Goal: Information Seeking & Learning: Find specific fact

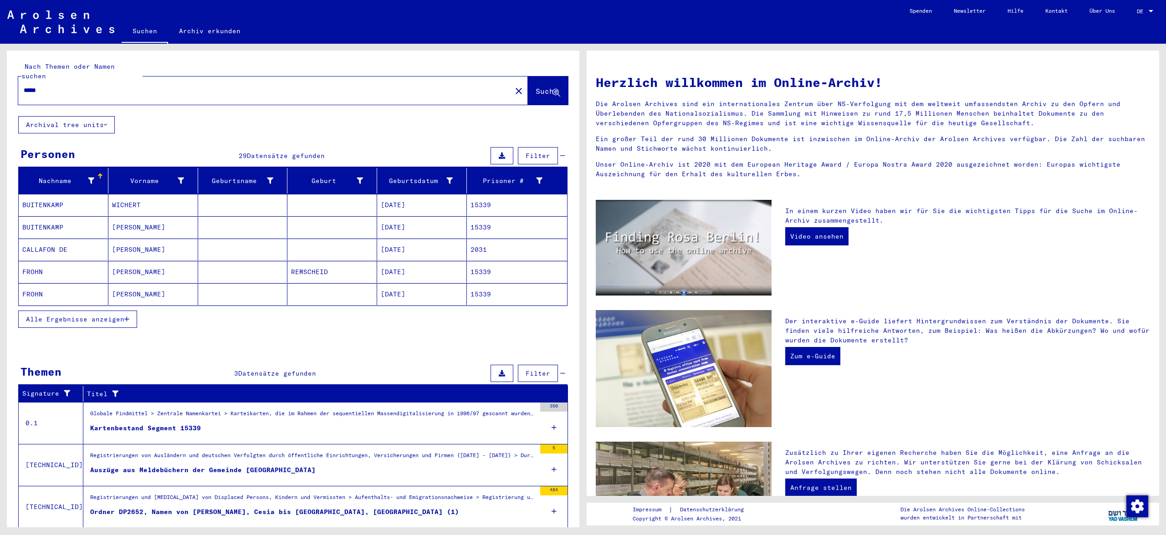
click at [54, 87] on div "*****" at bounding box center [259, 90] width 482 height 20
click at [42, 86] on input "*****" at bounding box center [262, 91] width 477 height 10
type input "*"
type input "**********"
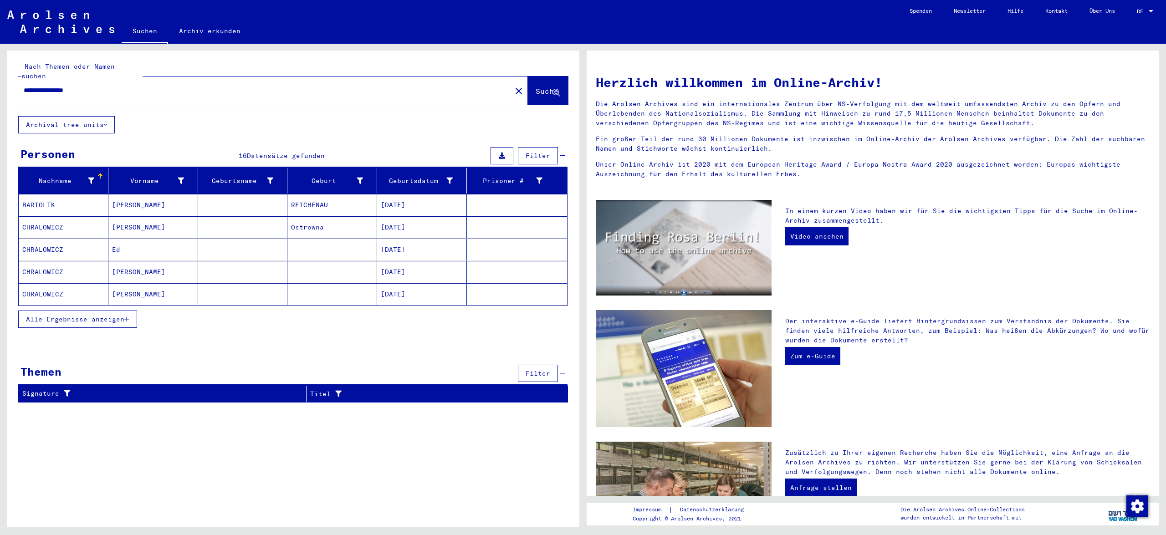
click at [114, 315] on span "Alle Ergebnisse anzeigen" at bounding box center [75, 319] width 98 height 8
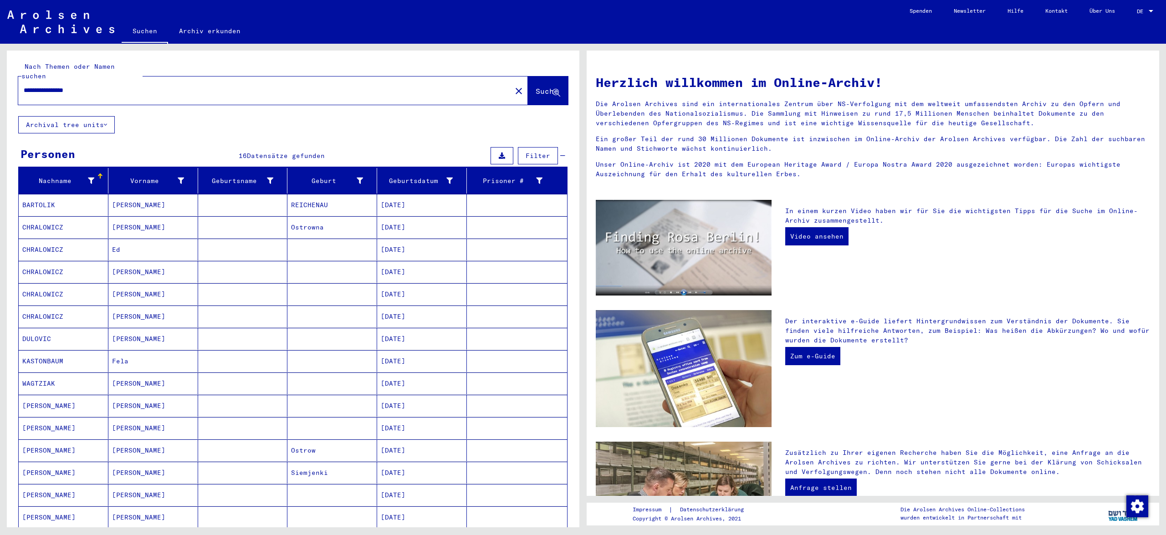
click at [66, 395] on mat-cell "[PERSON_NAME]" at bounding box center [64, 406] width 90 height 22
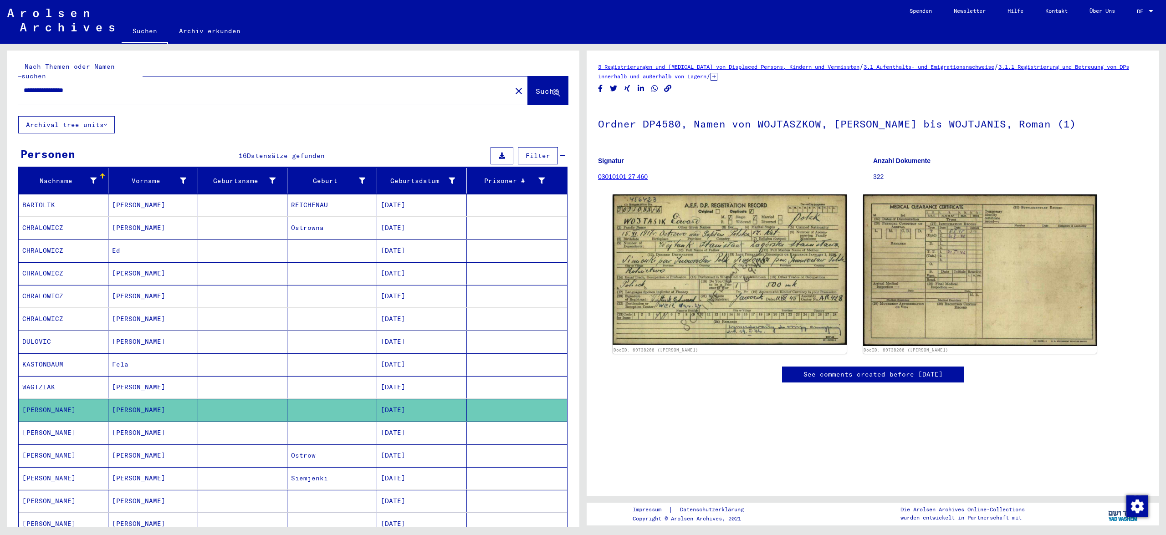
click at [68, 378] on mat-cell "WAGTZIAK" at bounding box center [64, 387] width 90 height 22
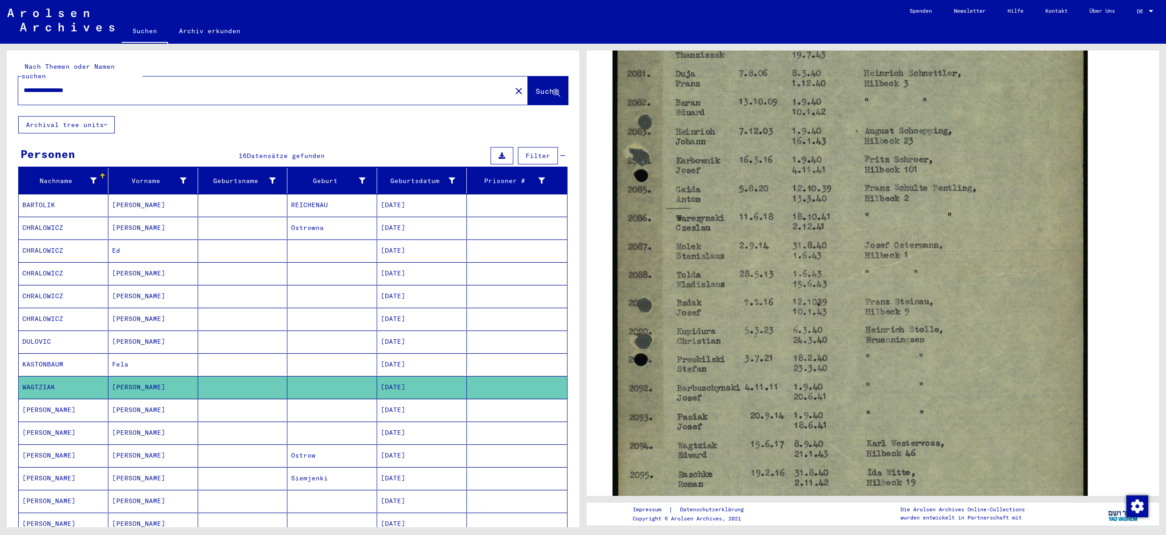
scroll to position [377, 0]
click at [314, 450] on mat-cell "Ostrow" at bounding box center [332, 455] width 90 height 22
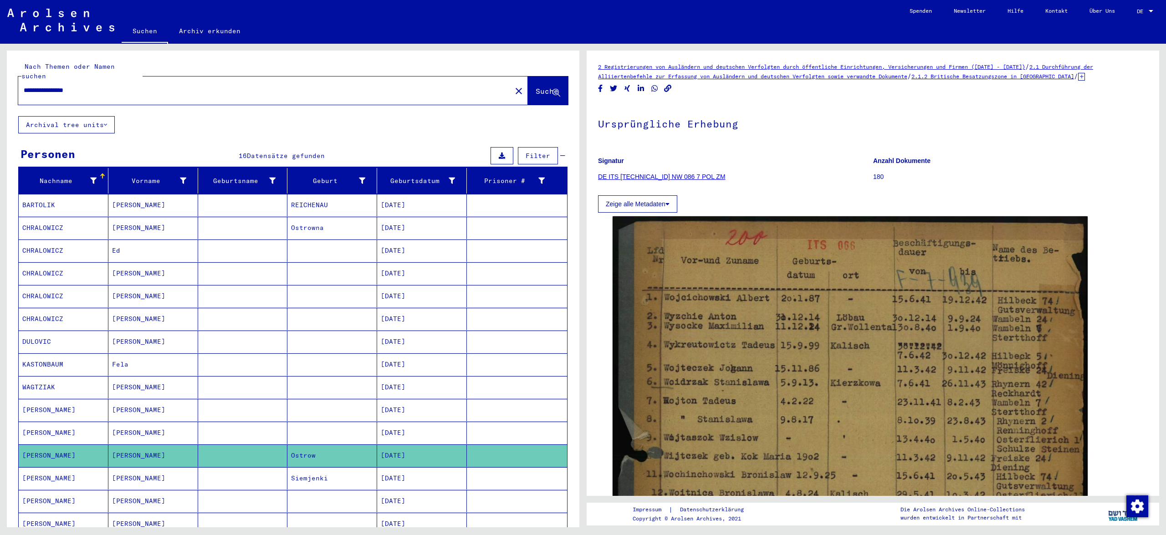
click at [327, 474] on mat-cell "Siemjenki" at bounding box center [332, 478] width 90 height 22
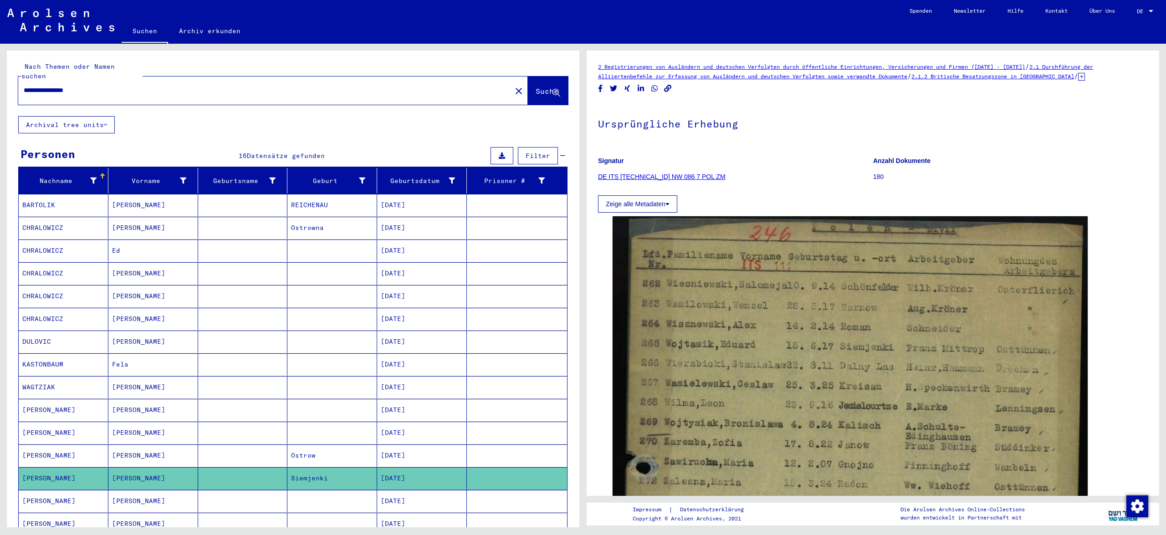
click at [331, 490] on mat-cell at bounding box center [332, 501] width 90 height 22
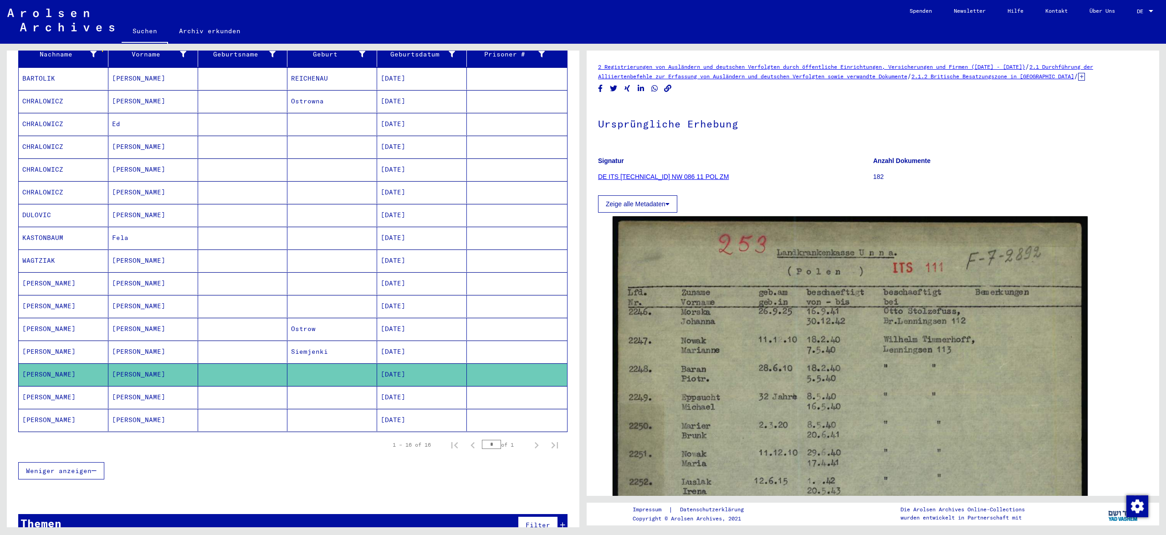
scroll to position [137, 0]
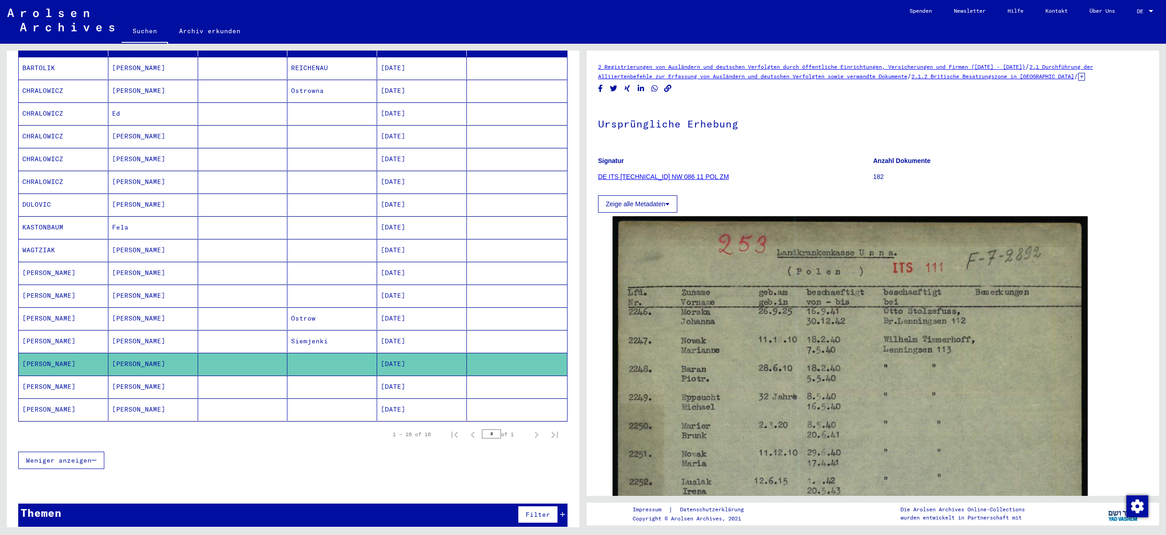
click at [311, 387] on mat-cell at bounding box center [332, 387] width 90 height 22
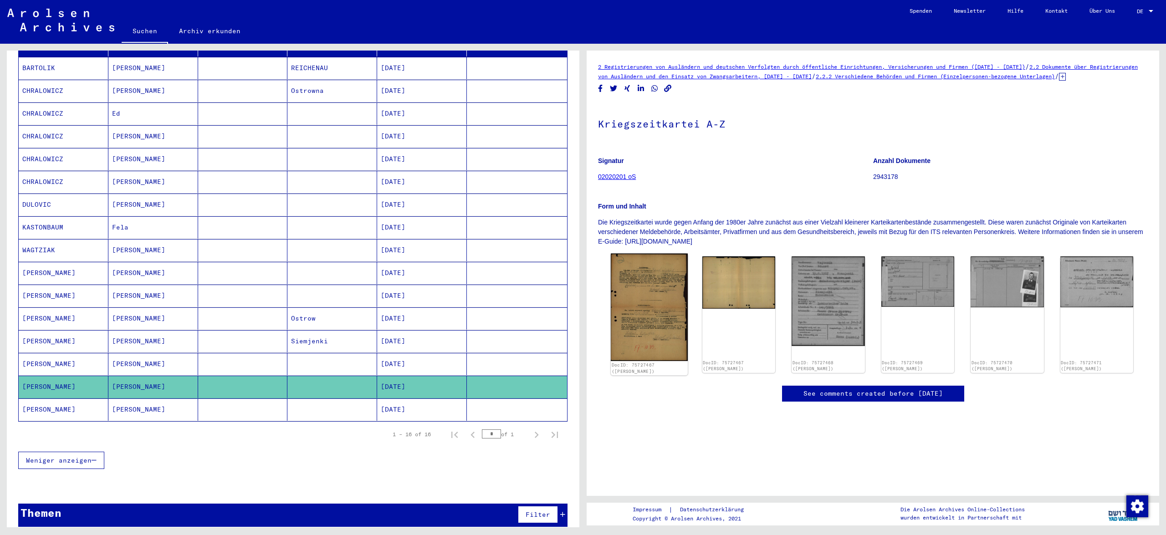
click at [638, 320] on img at bounding box center [649, 307] width 77 height 107
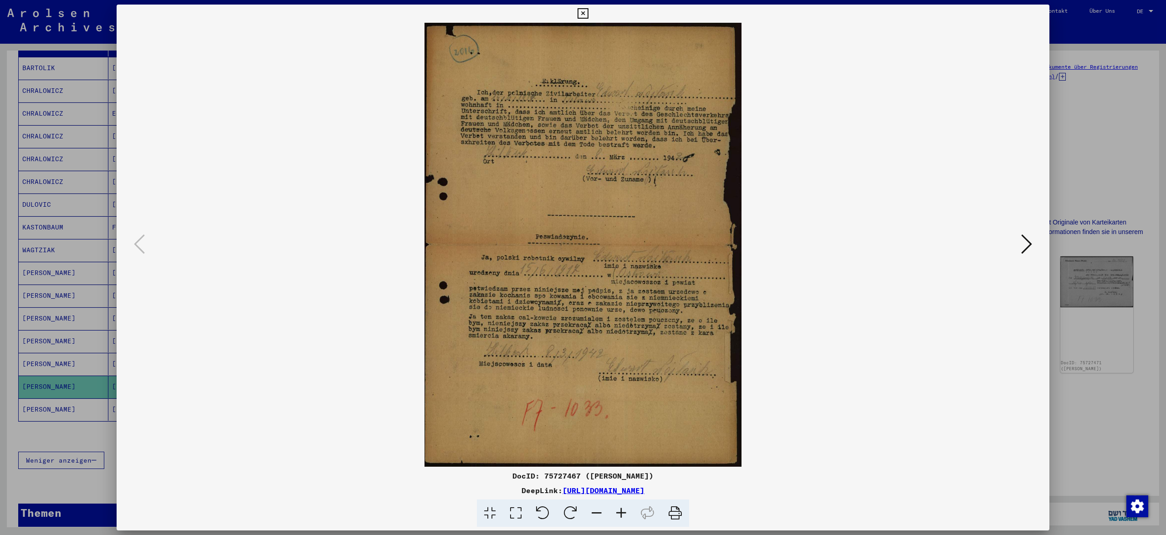
click at [1023, 242] on icon at bounding box center [1026, 244] width 11 height 22
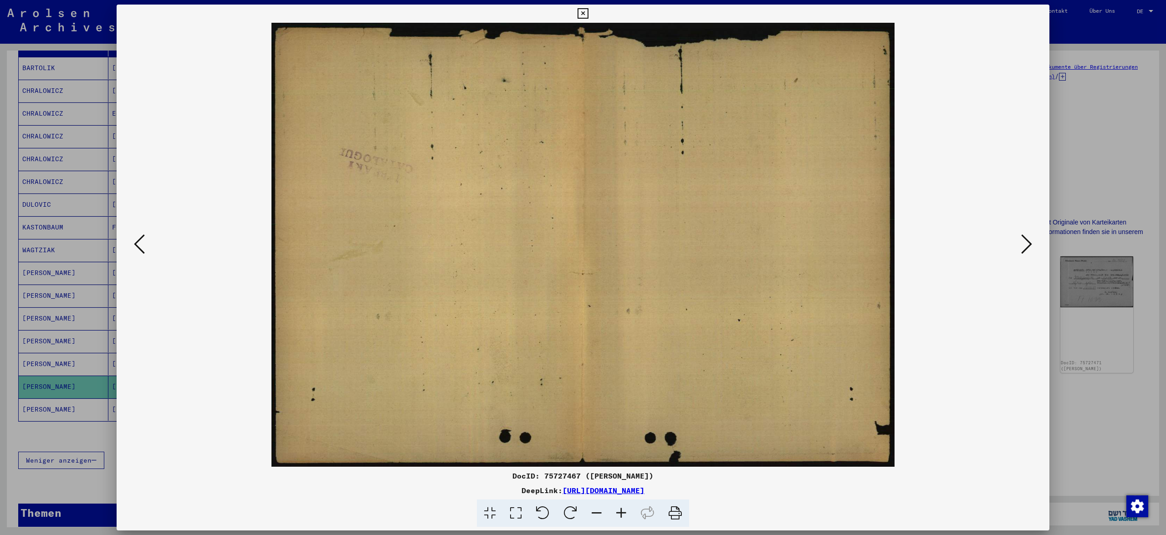
click at [1023, 242] on icon at bounding box center [1026, 244] width 11 height 22
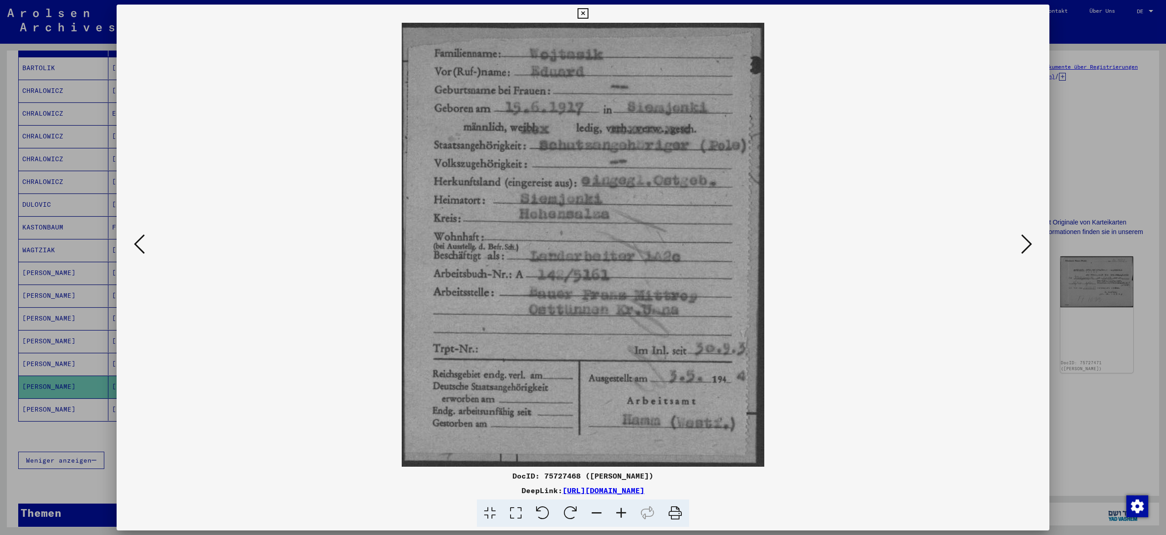
click at [1023, 242] on icon at bounding box center [1026, 244] width 11 height 22
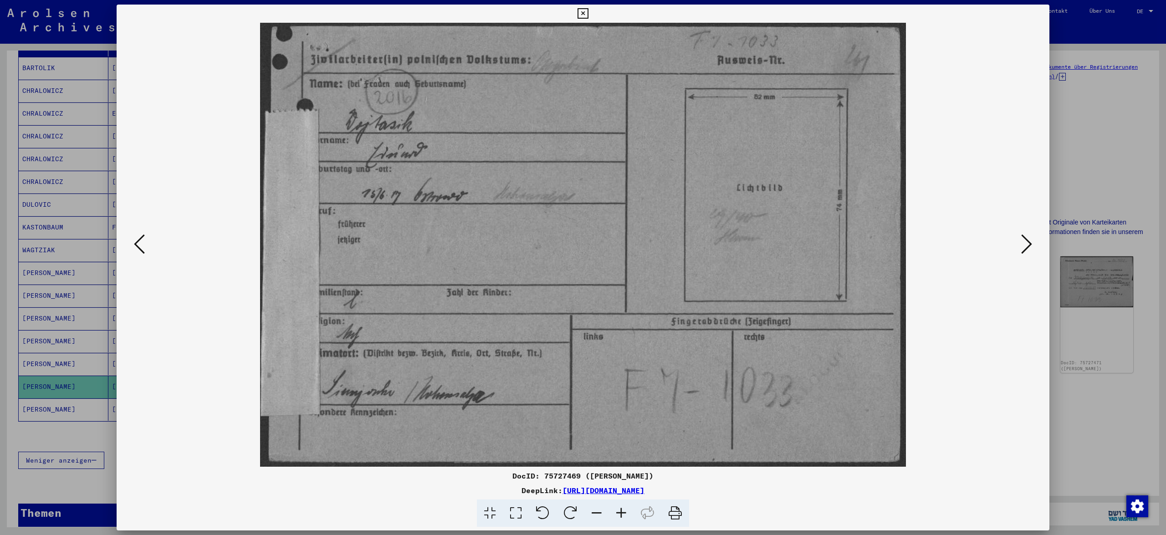
click at [1023, 242] on icon at bounding box center [1026, 244] width 11 height 22
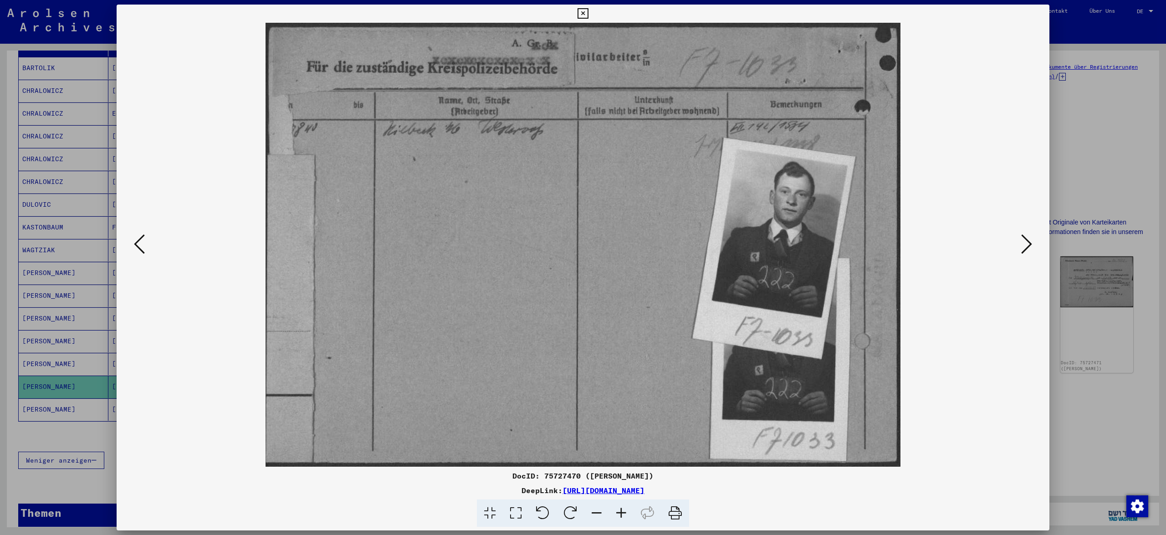
click at [1023, 242] on icon at bounding box center [1026, 244] width 11 height 22
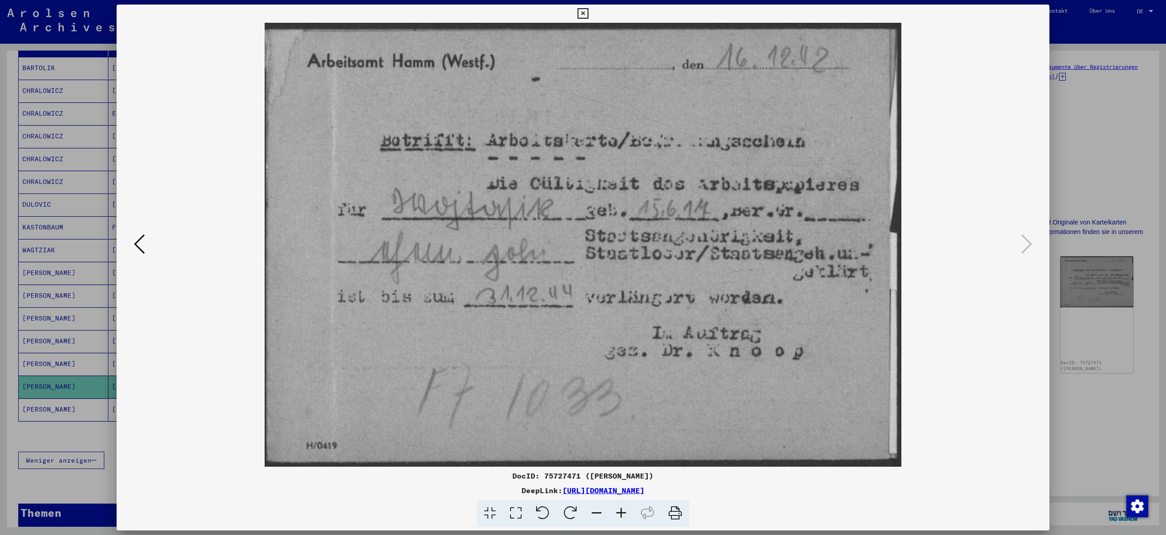
click at [588, 10] on icon at bounding box center [582, 13] width 10 height 11
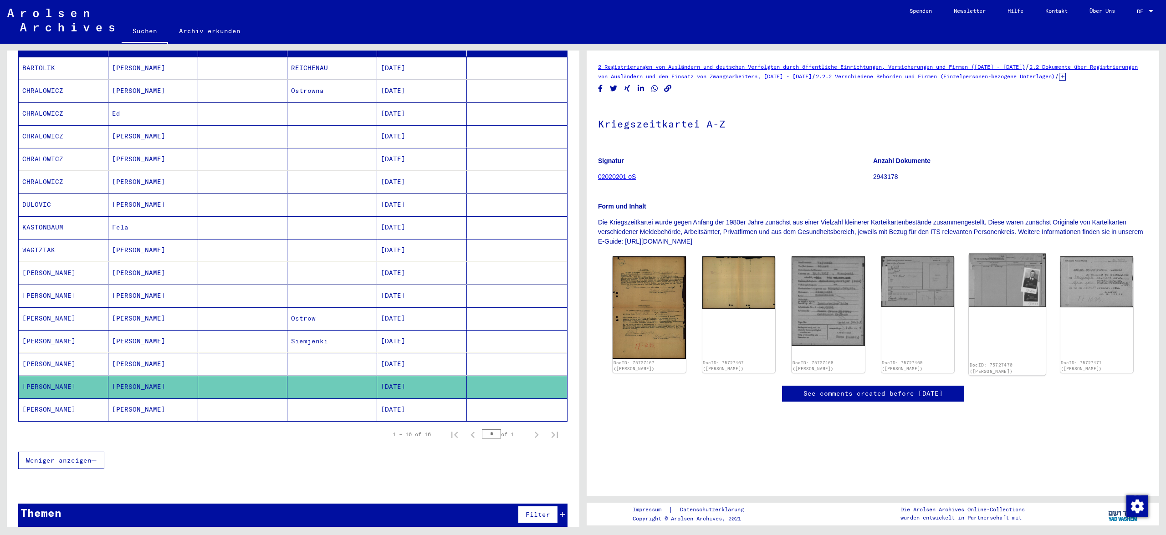
click at [999, 291] on img at bounding box center [1007, 281] width 77 height 54
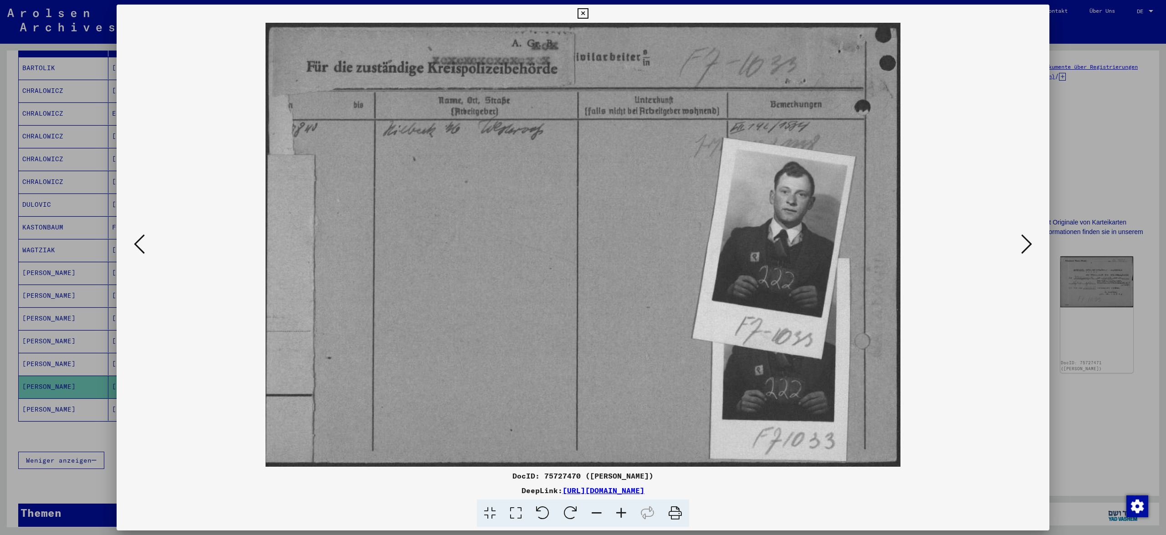
click at [1028, 250] on icon at bounding box center [1026, 244] width 11 height 22
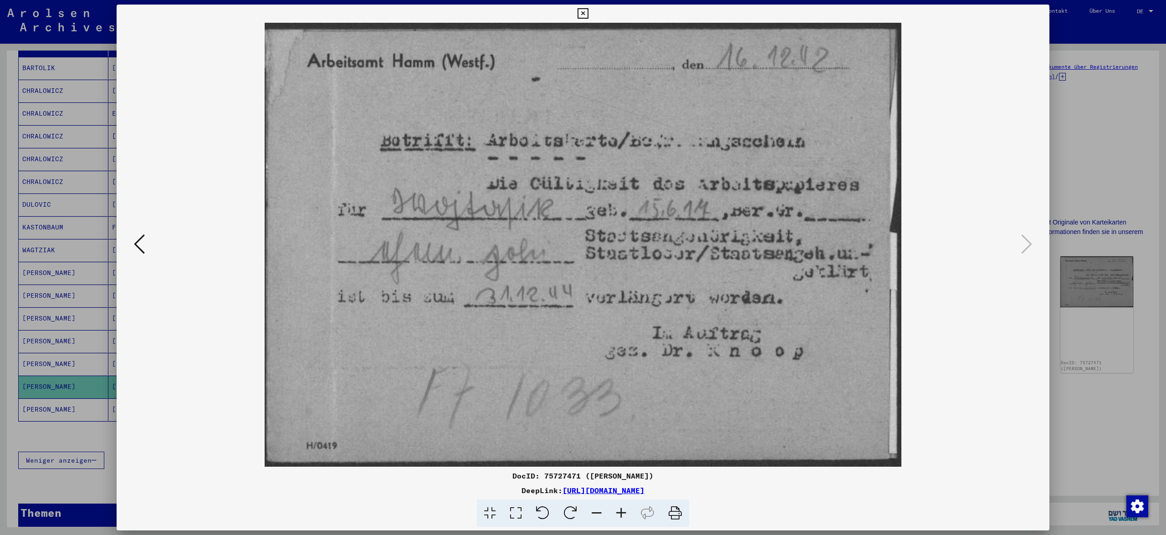
click at [140, 237] on icon at bounding box center [139, 244] width 11 height 22
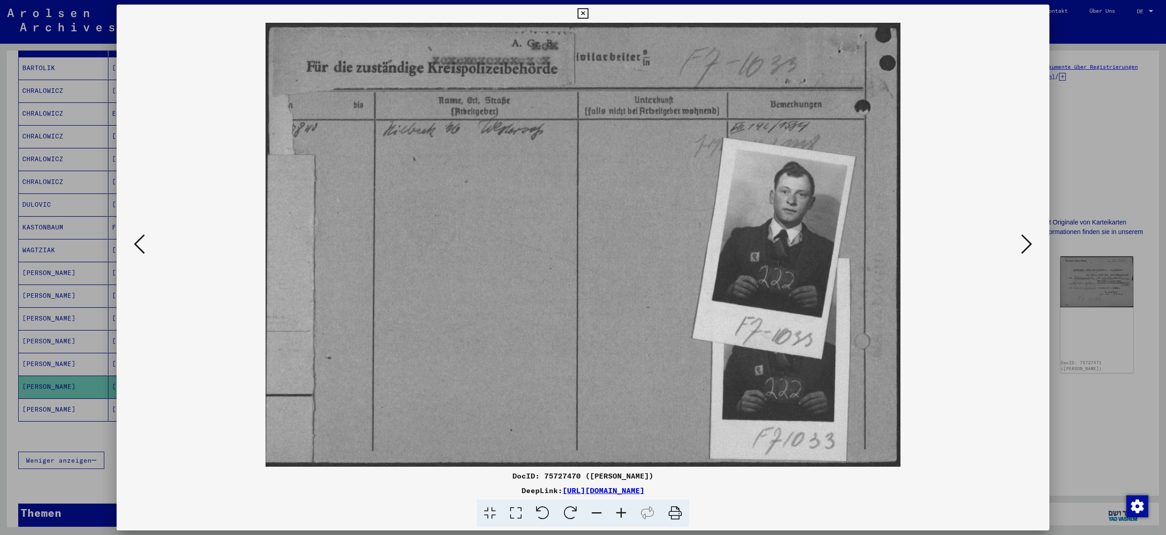
click at [140, 237] on icon at bounding box center [139, 244] width 11 height 22
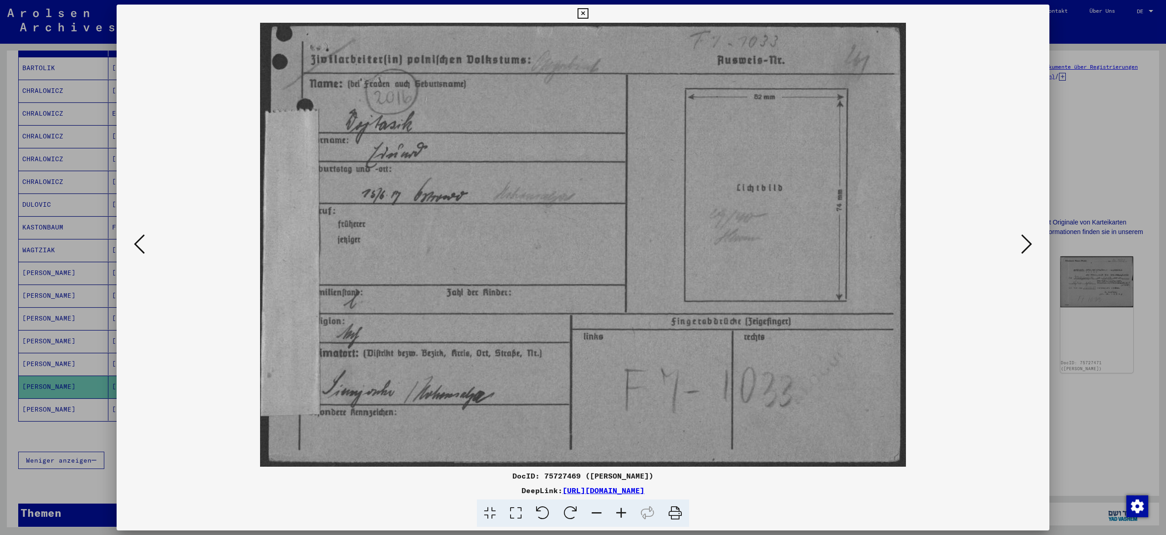
click at [588, 13] on icon at bounding box center [582, 13] width 10 height 11
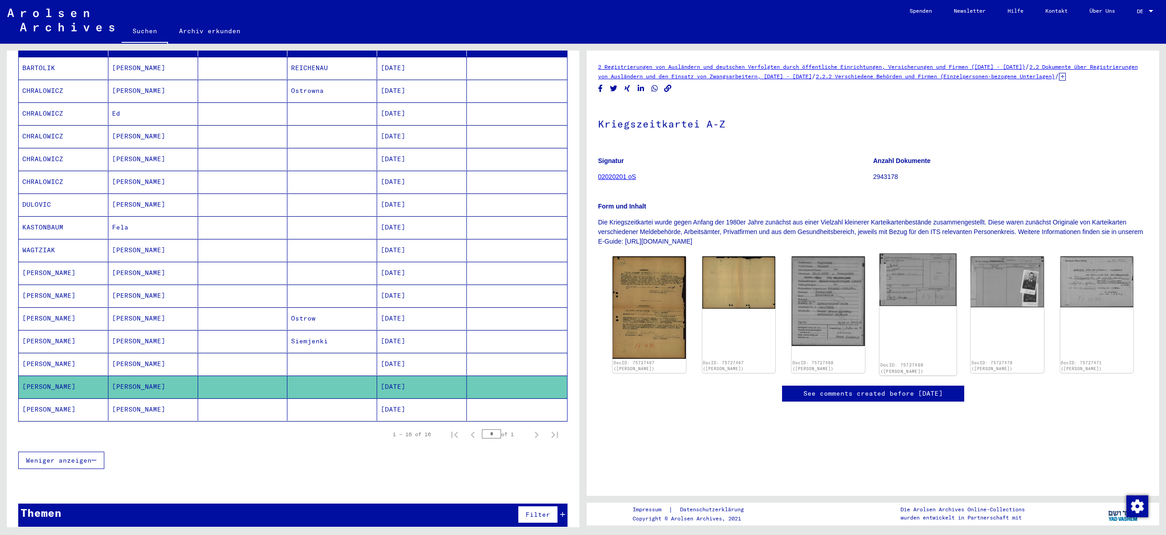
click at [916, 288] on img at bounding box center [917, 280] width 77 height 53
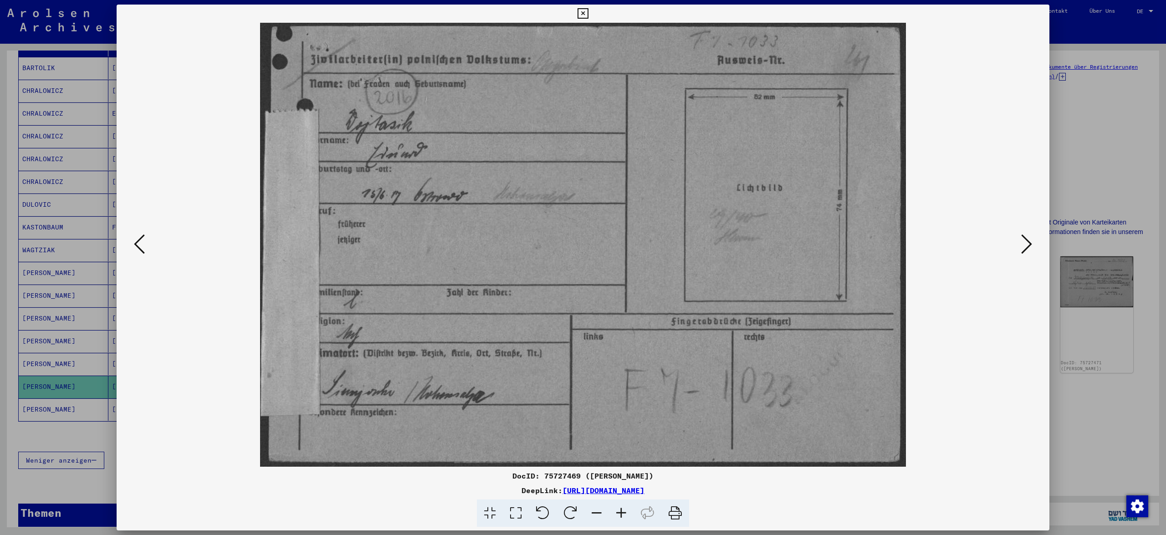
click at [588, 10] on icon at bounding box center [582, 13] width 10 height 11
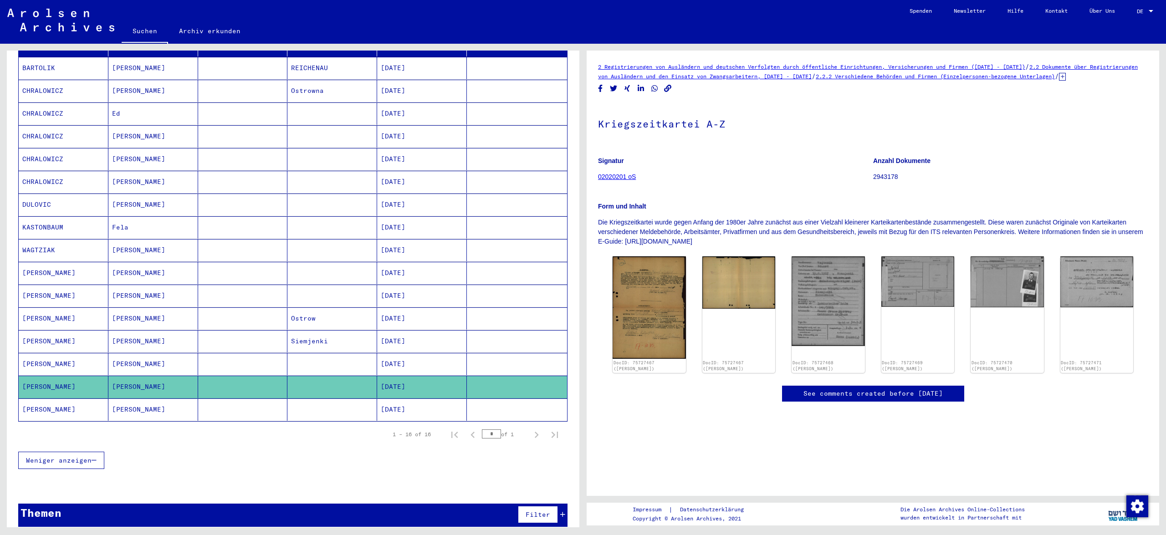
click at [396, 398] on mat-cell "[DATE]" at bounding box center [422, 409] width 90 height 22
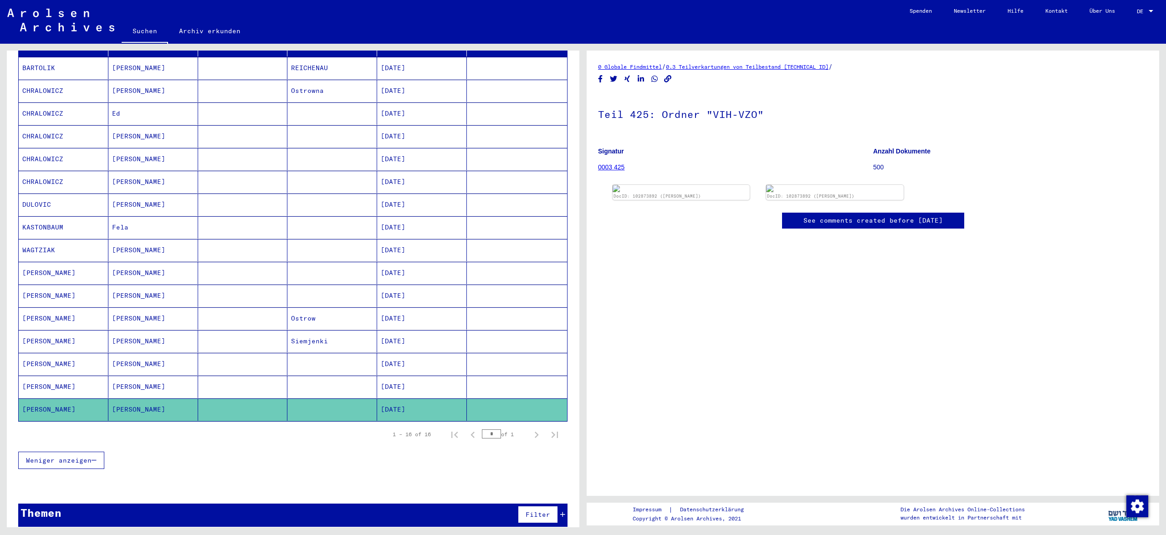
click at [425, 377] on mat-cell "[DATE]" at bounding box center [422, 387] width 90 height 22
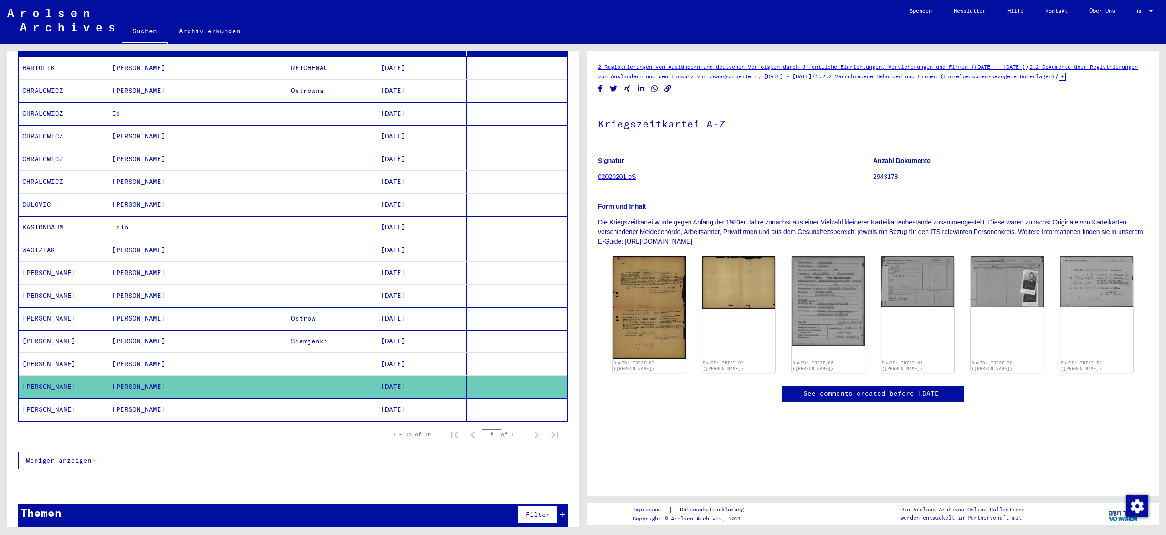
click at [441, 409] on mat-cell "[DATE]" at bounding box center [422, 409] width 90 height 22
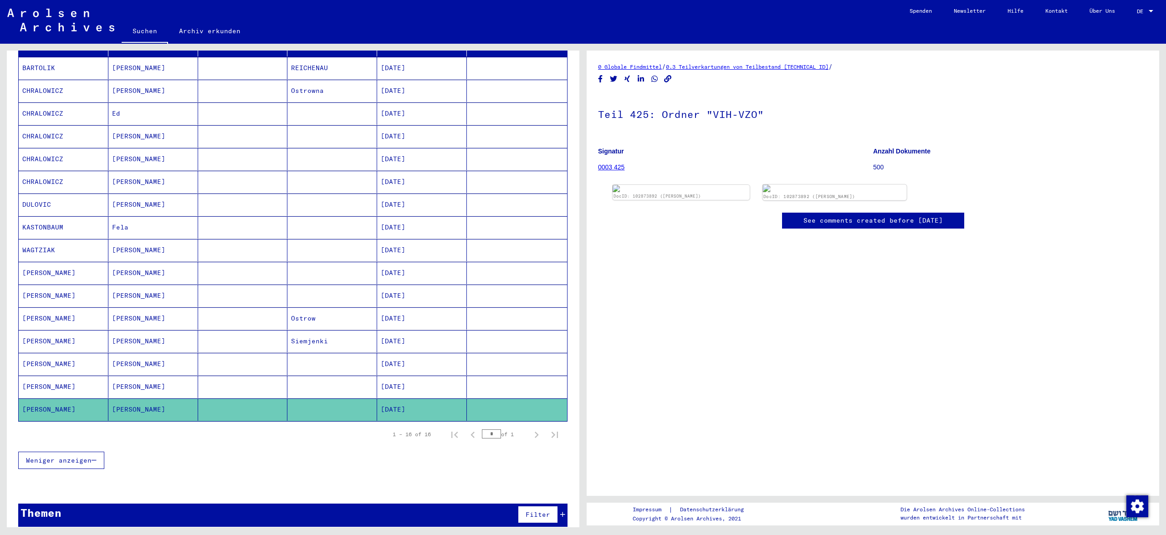
click at [784, 192] on img at bounding box center [835, 188] width 144 height 8
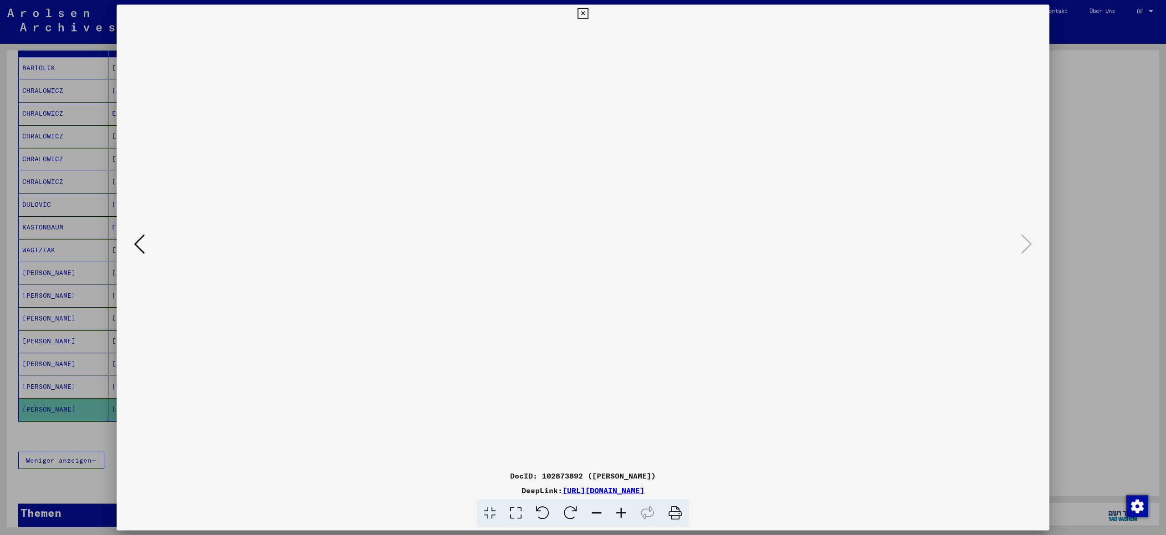
click at [784, 271] on img at bounding box center [583, 245] width 871 height 444
click at [588, 11] on icon at bounding box center [582, 13] width 10 height 11
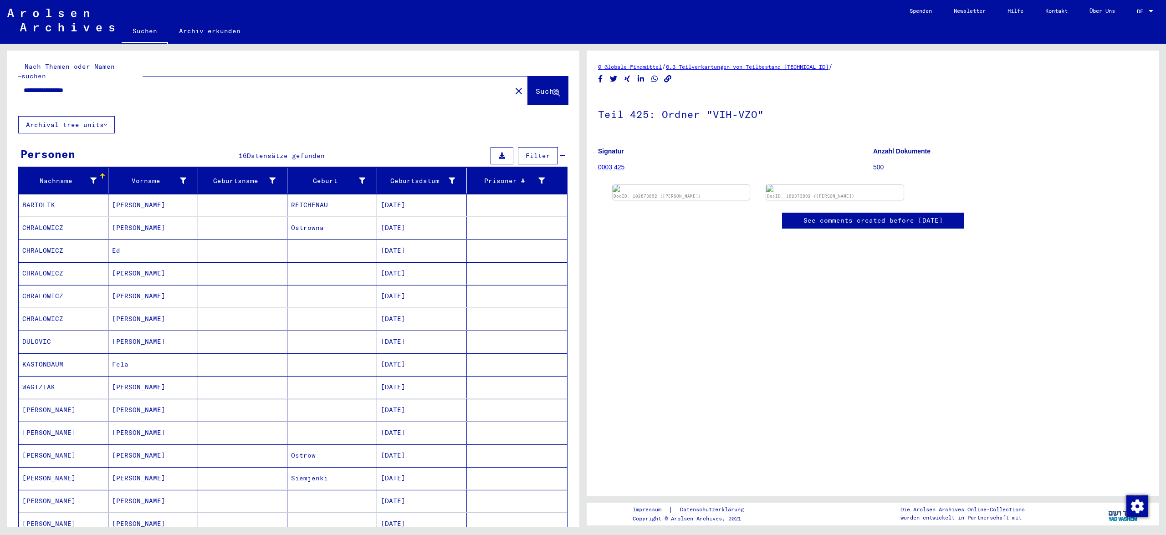
scroll to position [137, 0]
